Goal: Information Seeking & Learning: Learn about a topic

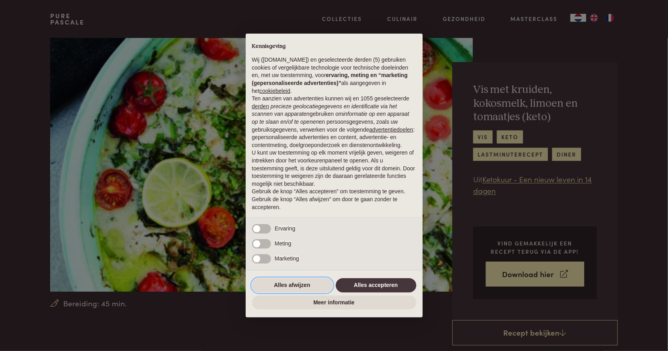
click at [292, 288] on button "Alles afwijzen" at bounding box center [292, 285] width 81 height 14
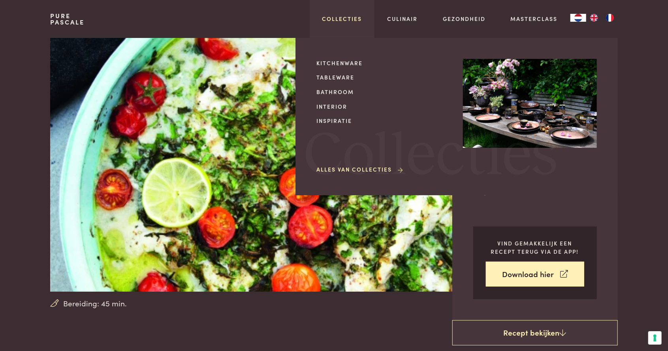
click at [339, 18] on link "Collecties" at bounding box center [342, 19] width 40 height 8
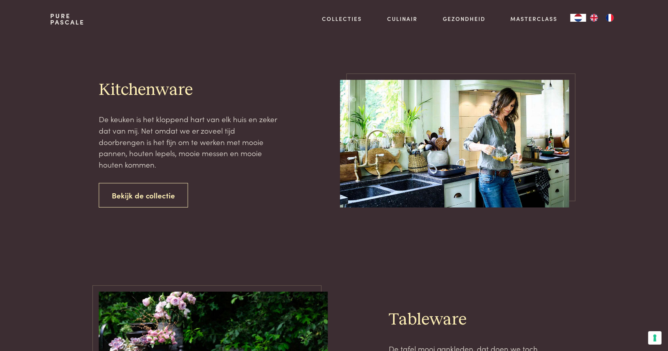
click at [398, 23] on link "Culinair" at bounding box center [402, 19] width 30 height 8
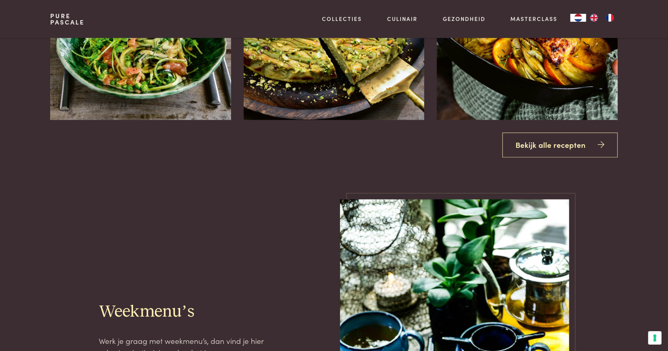
scroll to position [794, 0]
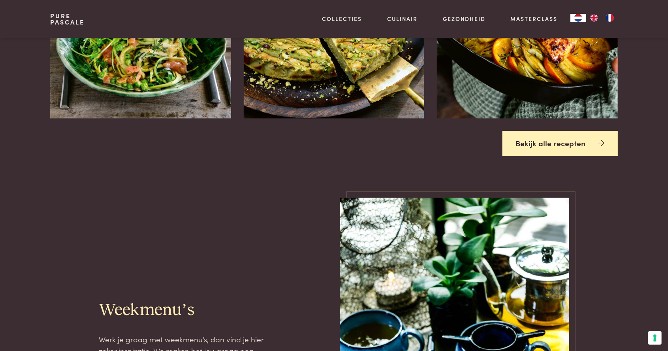
click at [562, 156] on link "Bekijk alle recepten" at bounding box center [559, 143] width 115 height 25
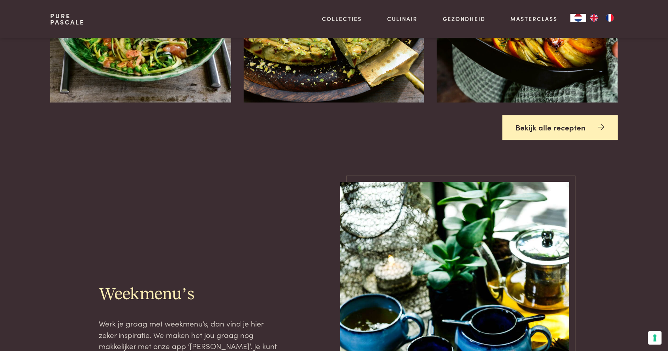
scroll to position [832, 0]
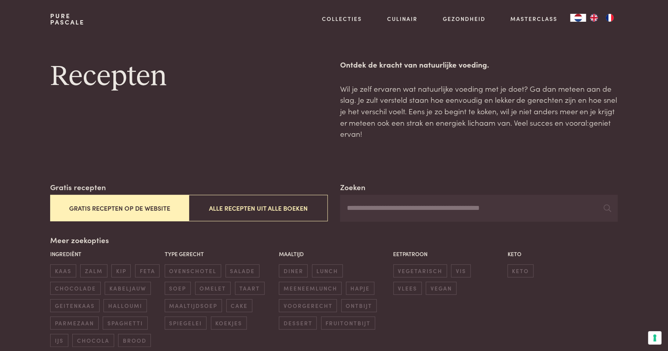
click at [122, 289] on span "kabeljauw" at bounding box center [128, 288] width 46 height 13
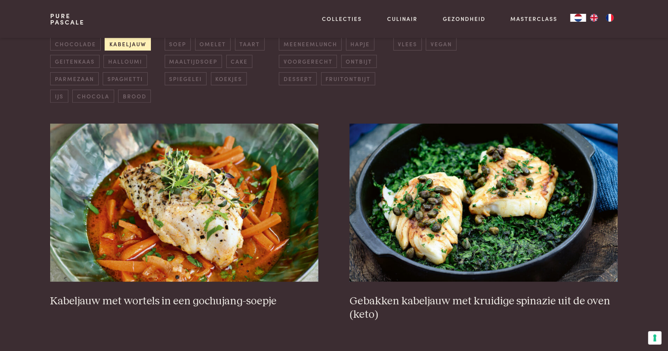
scroll to position [244, 0]
click at [592, 299] on h3 "Gebakken kabeljauw met kruidige spinazie uit de oven (keto)" at bounding box center [483, 307] width 268 height 27
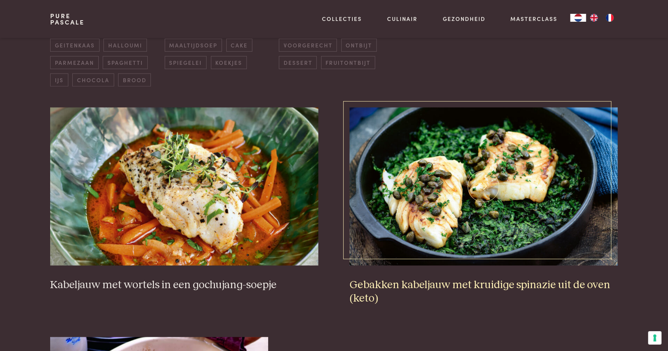
scroll to position [282, 0]
